Goal: Information Seeking & Learning: Learn about a topic

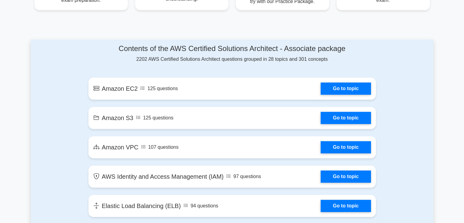
scroll to position [299, 0]
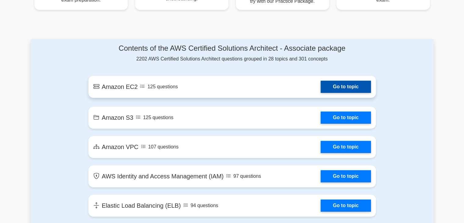
click at [339, 91] on link "Go to topic" at bounding box center [346, 87] width 50 height 12
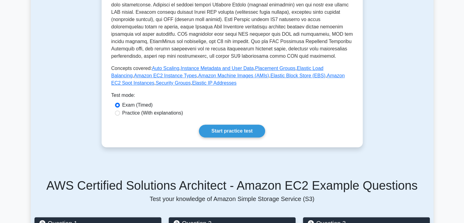
scroll to position [195, 0]
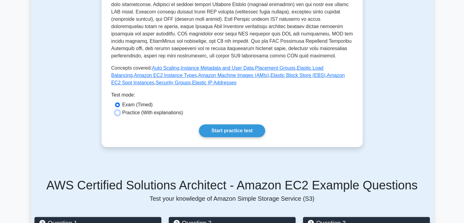
click at [118, 111] on input "Practice (With explanations)" at bounding box center [117, 112] width 5 height 5
radio input "true"
click at [219, 131] on link "Start practice test" at bounding box center [232, 130] width 66 height 13
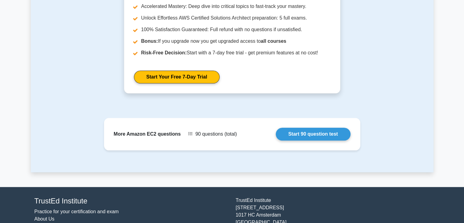
scroll to position [605, 0]
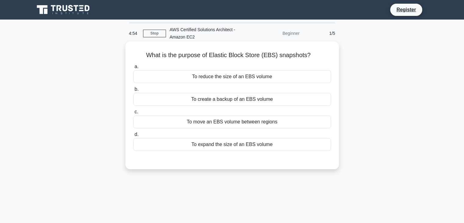
drag, startPoint x: 138, startPoint y: 52, endPoint x: 318, endPoint y: 52, distance: 180.6
click at [318, 52] on h5 "What is the purpose of Elastic Block Store (EBS) snapshots? .spinner_0XTQ{trans…" at bounding box center [232, 55] width 199 height 8
